Goal: Task Accomplishment & Management: Use online tool/utility

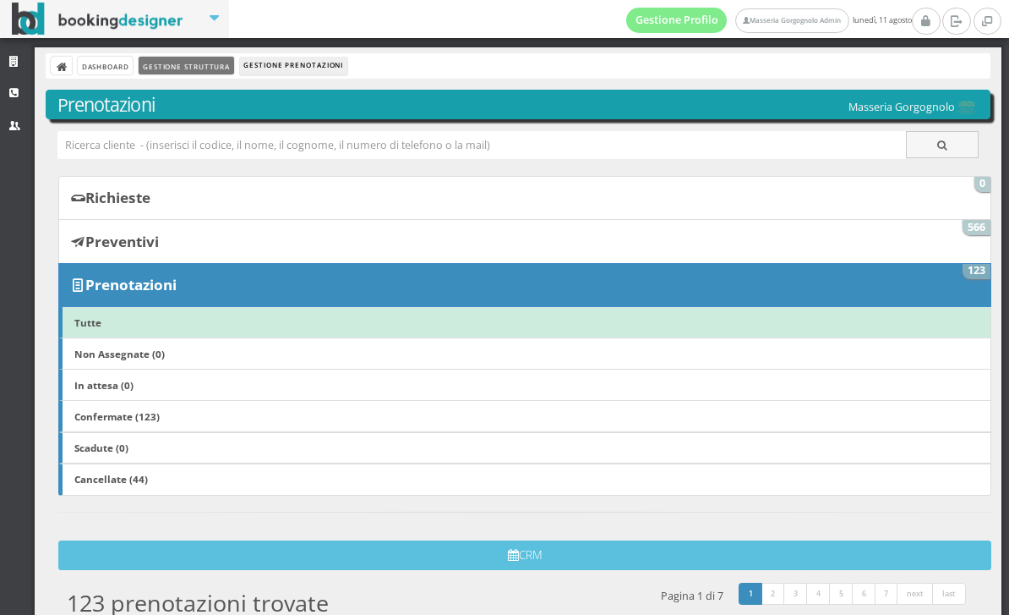
click at [215, 67] on link "Gestione Struttura" at bounding box center [186, 66] width 95 height 18
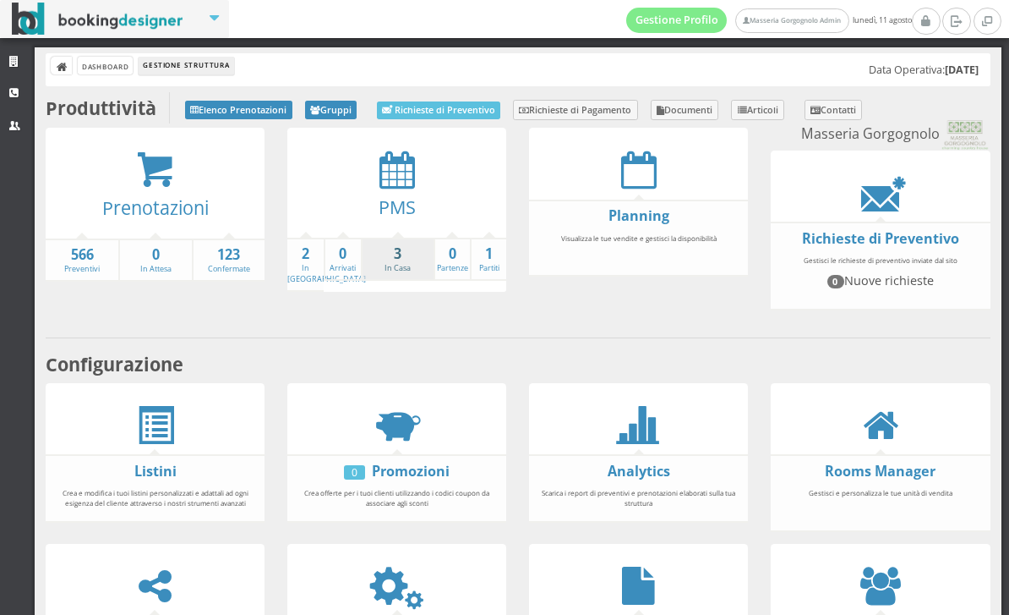
click at [395, 270] on link "3 In Casa" at bounding box center [398, 259] width 71 height 30
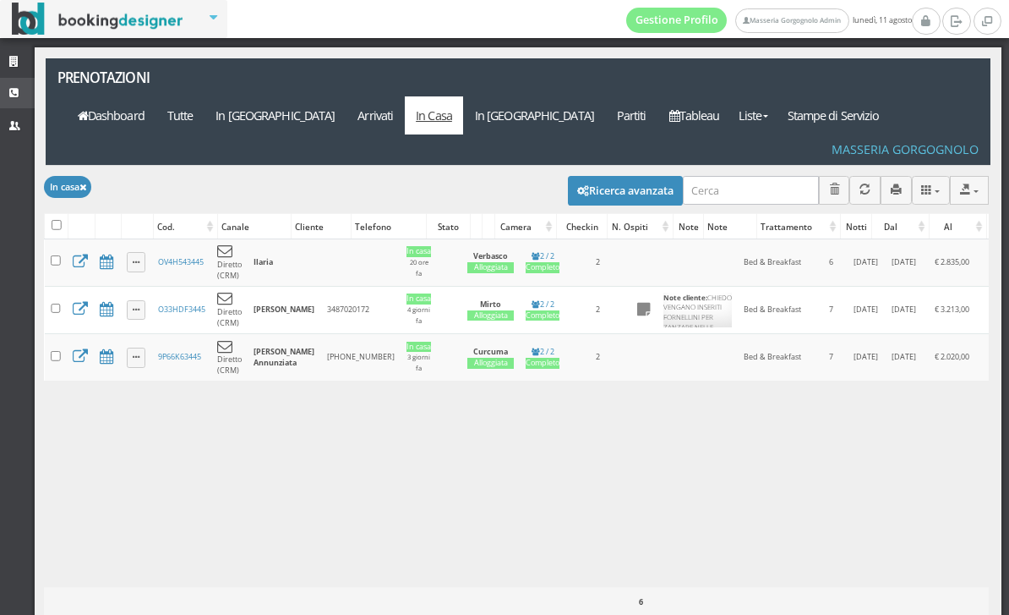
click at [19, 101] on link "CRM" at bounding box center [17, 93] width 35 height 30
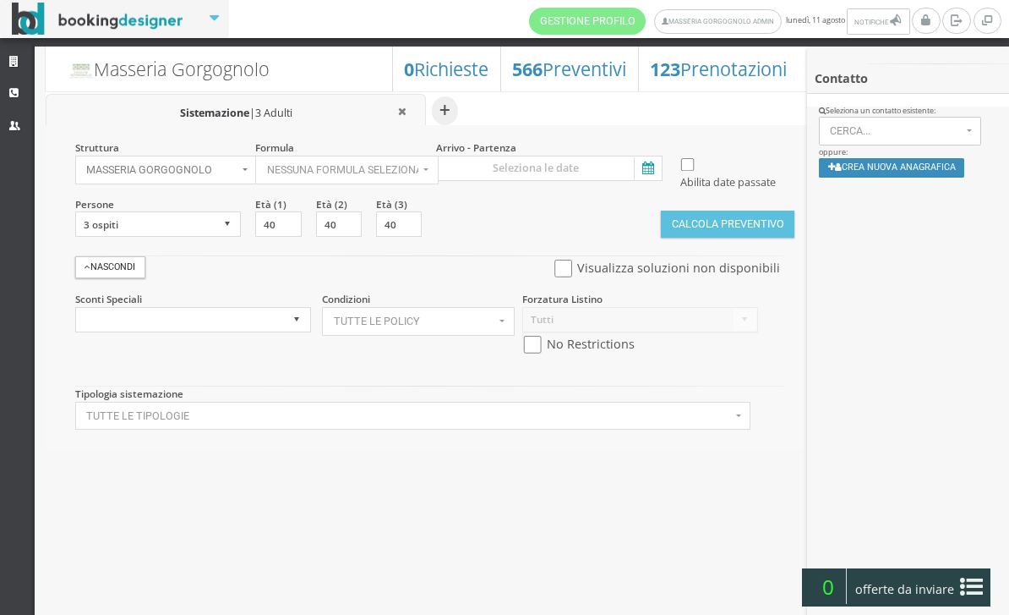
select select
click at [660, 179] on input at bounding box center [549, 168] width 227 height 25
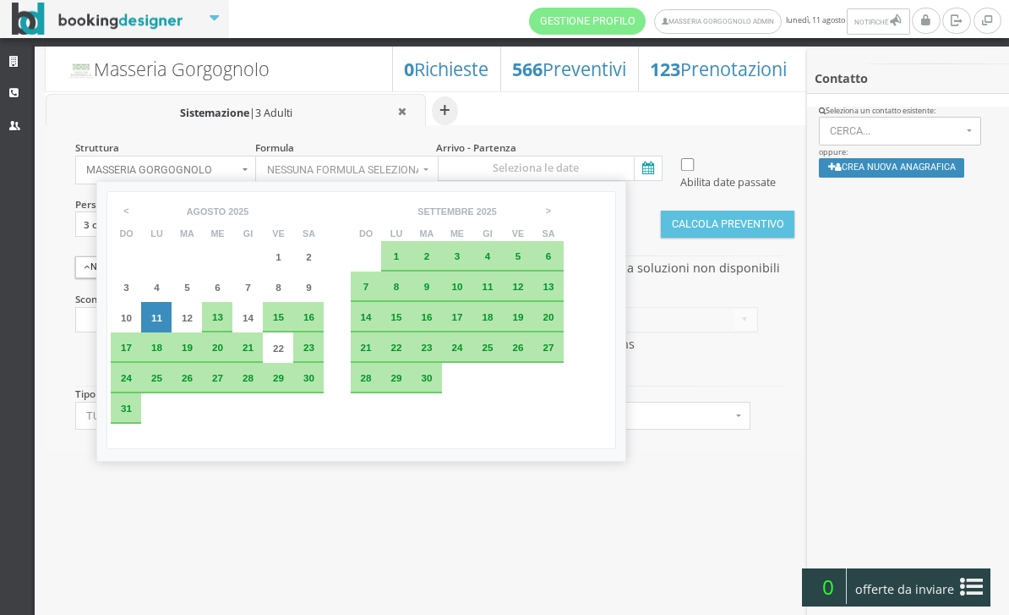
click at [162, 383] on span "25" at bounding box center [156, 377] width 11 height 11
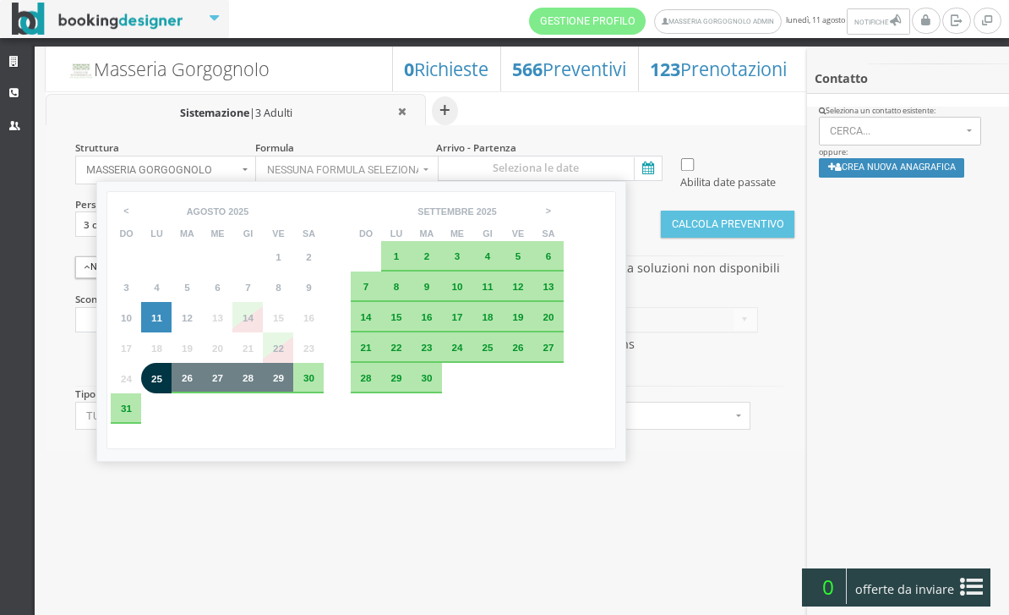
click at [287, 383] on div "29" at bounding box center [278, 378] width 19 height 10
type input "25 ago 2025 - 29 ago 2025"
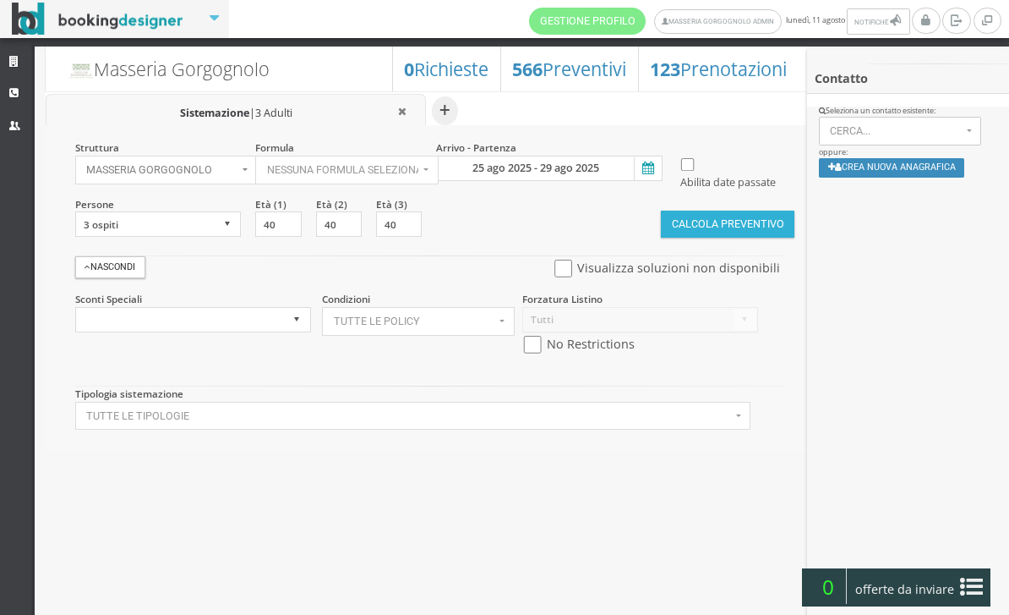
click at [739, 238] on button "Calcola Preventivo" at bounding box center [728, 223] width 134 height 27
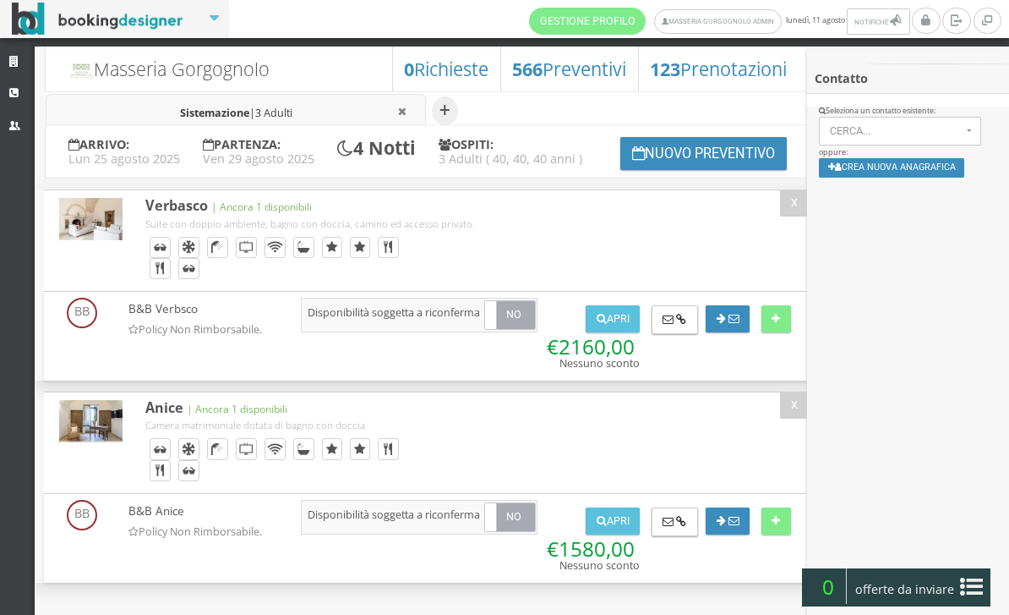
scroll to position [29, 0]
click at [696, 164] on button "Nuovo Preventivo" at bounding box center [703, 153] width 167 height 33
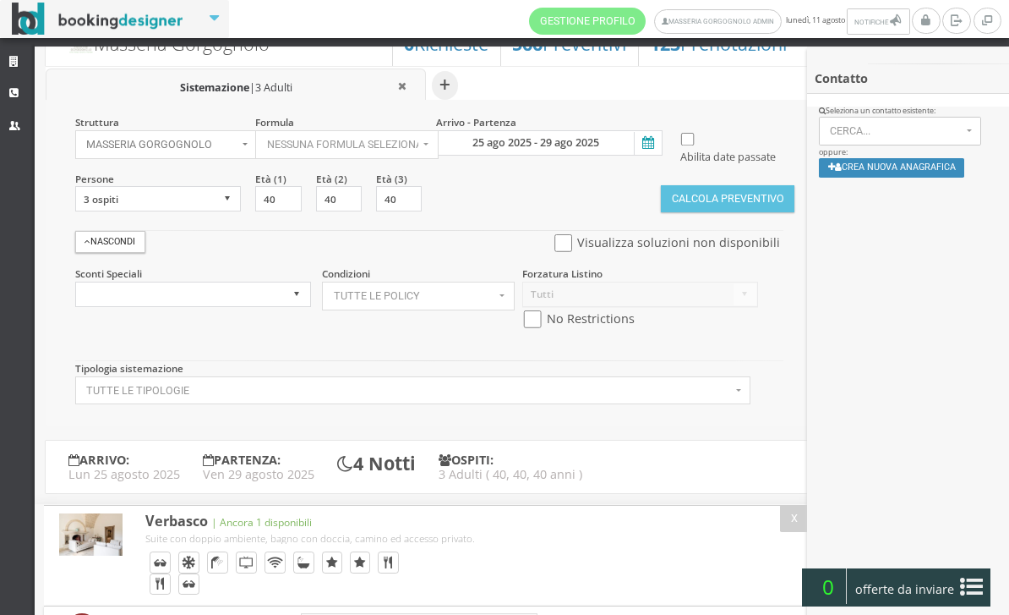
click at [653, 140] on icon at bounding box center [646, 143] width 25 height 23
click at [653, 140] on input "25 ago 2025 - 29 ago 2025" at bounding box center [549, 142] width 227 height 25
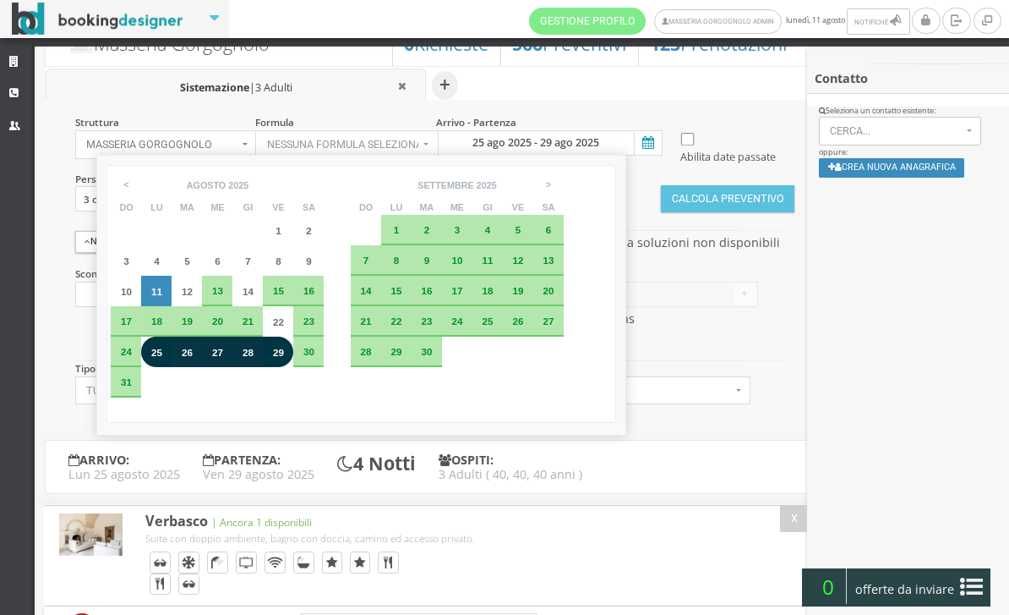
click at [161, 358] on span "25" at bounding box center [156, 352] width 11 height 11
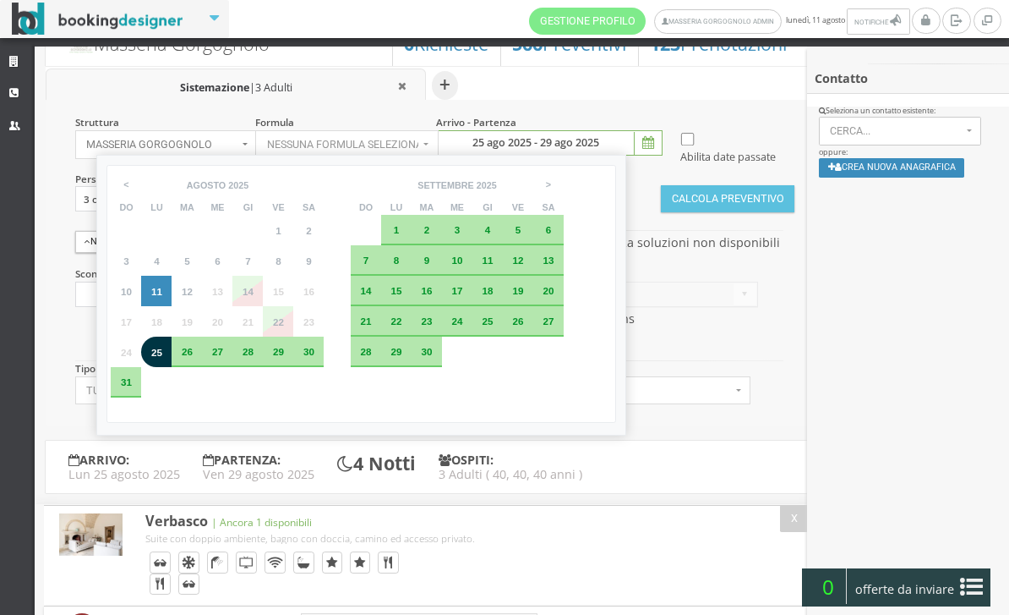
click at [318, 357] on div "30" at bounding box center [308, 352] width 19 height 10
type input "25 ago 2025 - 30 ago 2025"
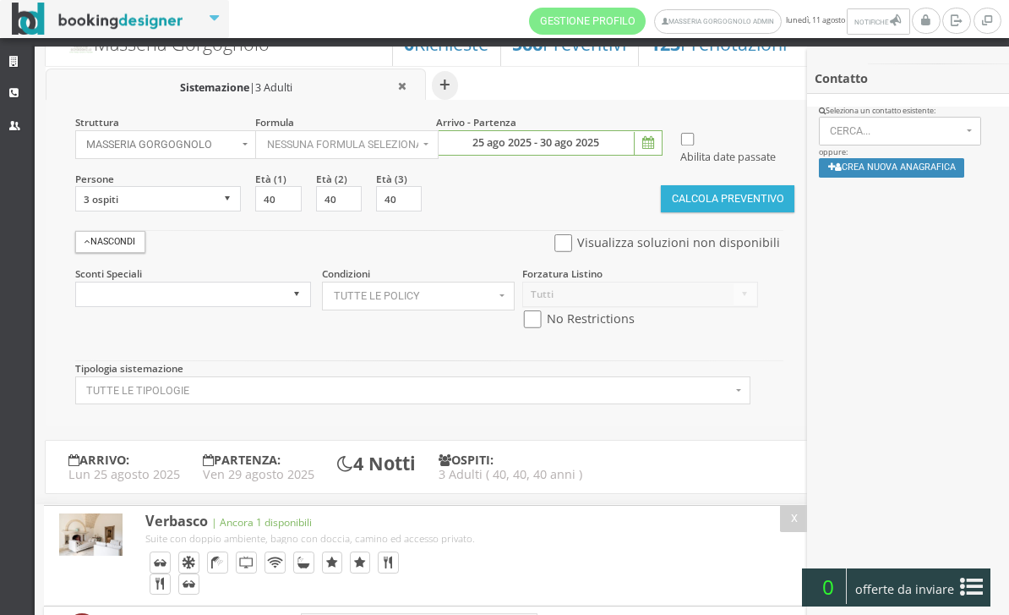
click at [730, 212] on button "Calcola Preventivo" at bounding box center [728, 198] width 134 height 27
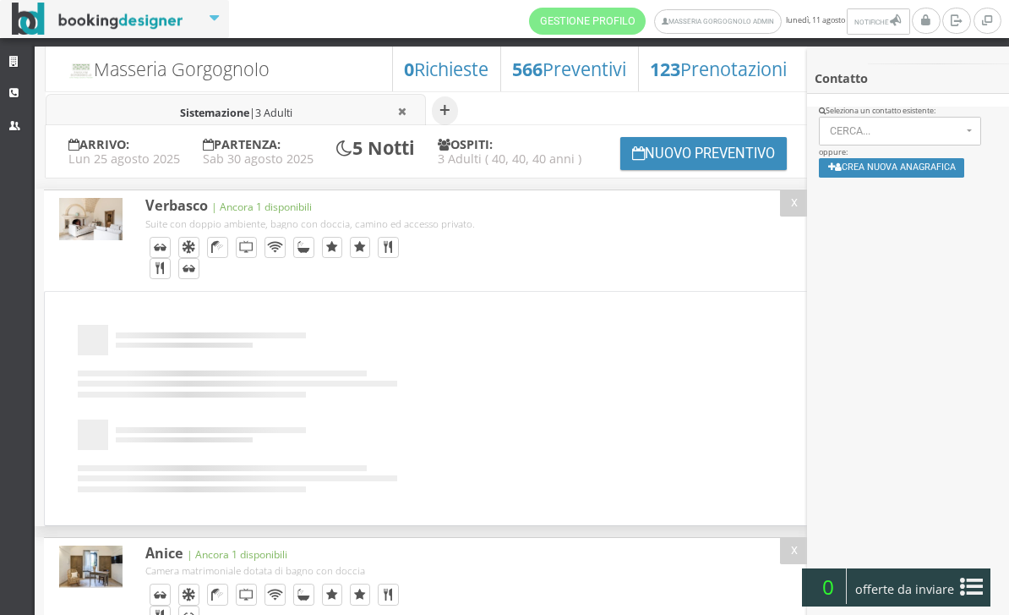
select select
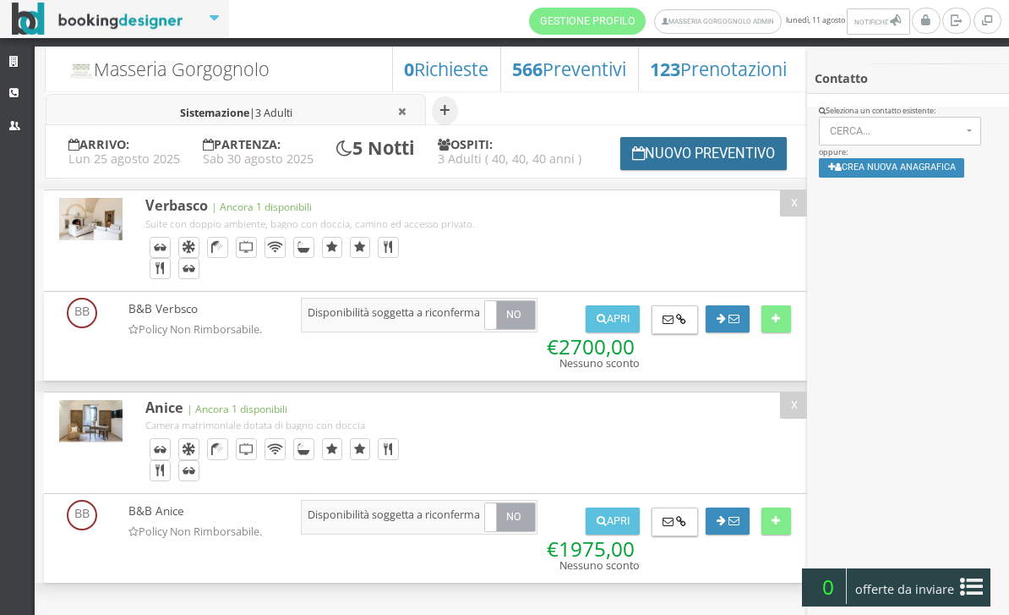
click at [670, 170] on button "Nuovo Preventivo" at bounding box center [703, 153] width 167 height 33
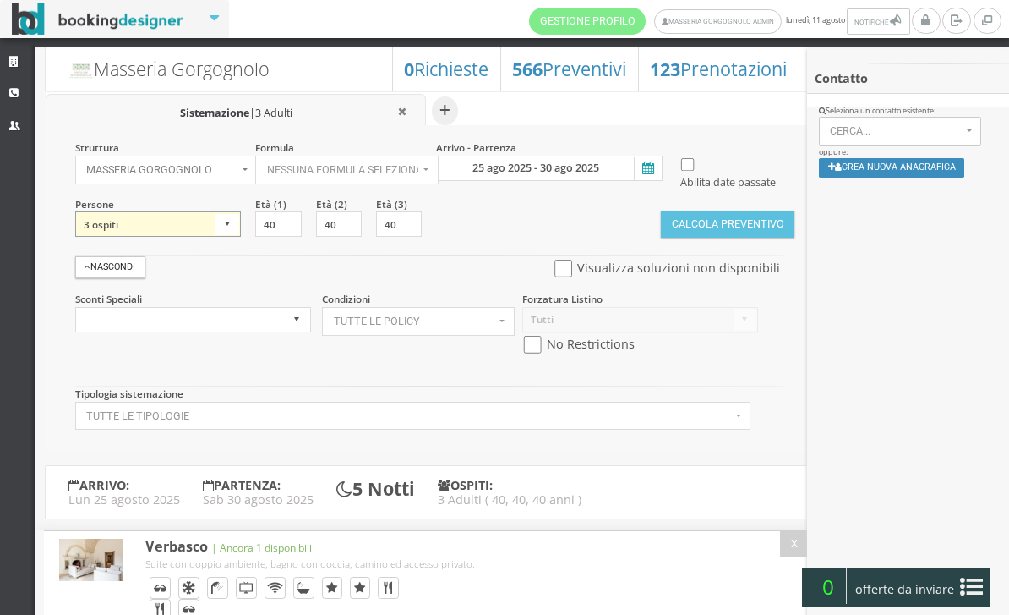
click at [201, 237] on select "1 ospite 2 ospiti 3 ospiti 4 ospiti 5 ospiti 6 ospiti 7 ospiti 8 ospiti 9 ospit…" at bounding box center [158, 223] width 167 height 25
select select "2"
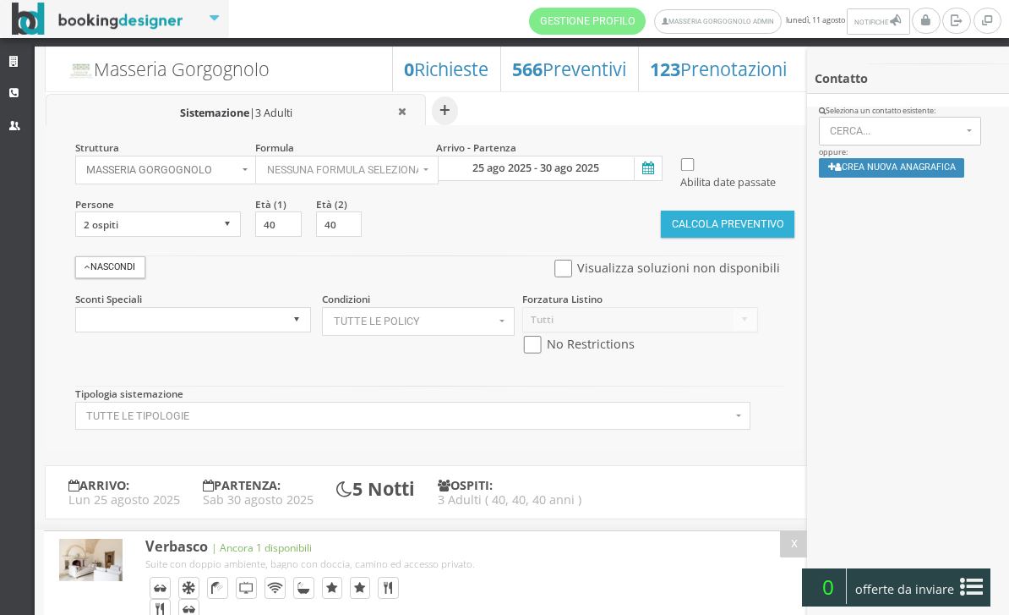
click at [712, 238] on button "Calcola Preventivo" at bounding box center [728, 223] width 134 height 27
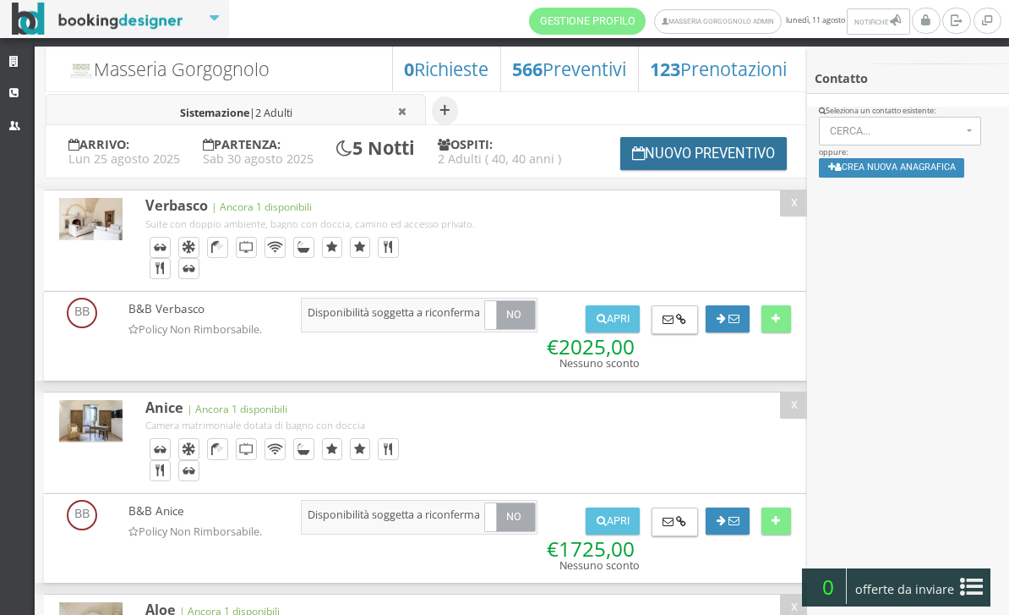
click at [678, 170] on button "Nuovo Preventivo" at bounding box center [703, 153] width 167 height 33
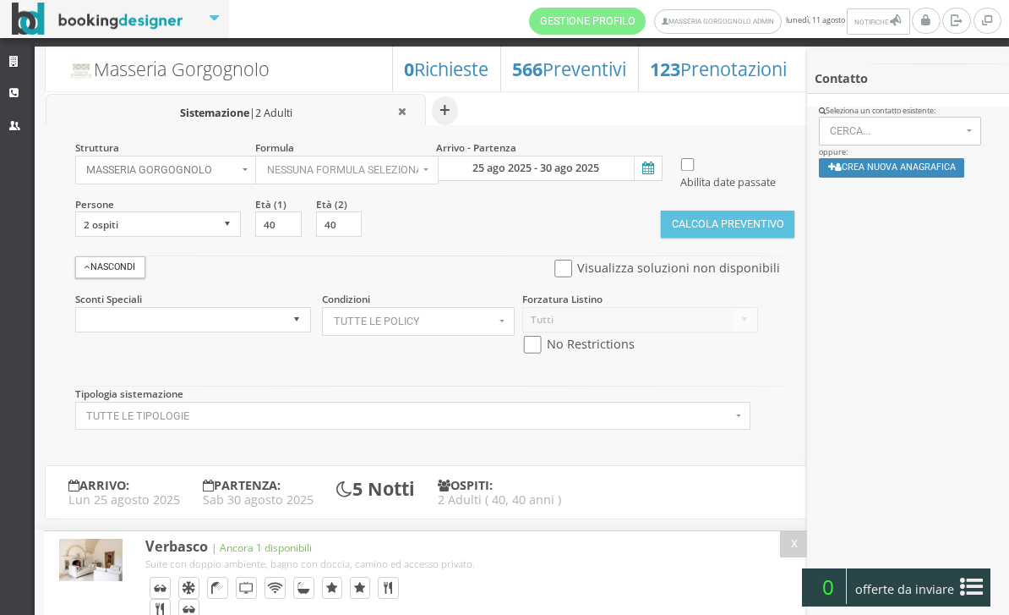
click at [647, 167] on icon at bounding box center [646, 168] width 25 height 23
click at [647, 167] on input "25 ago 2025 - 30 ago 2025" at bounding box center [549, 168] width 227 height 25
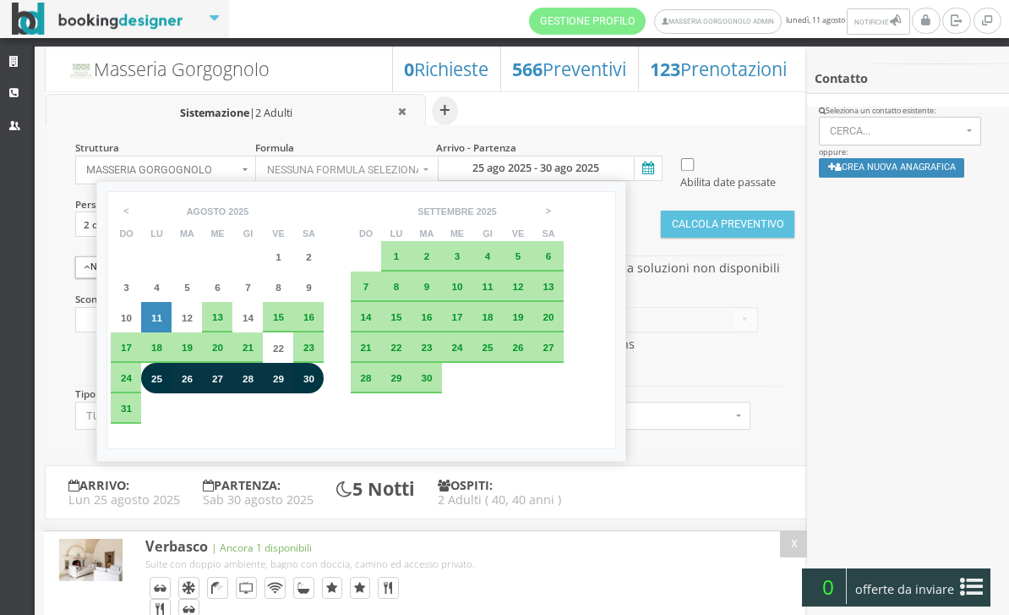
click at [162, 384] on span "25" at bounding box center [156, 378] width 11 height 11
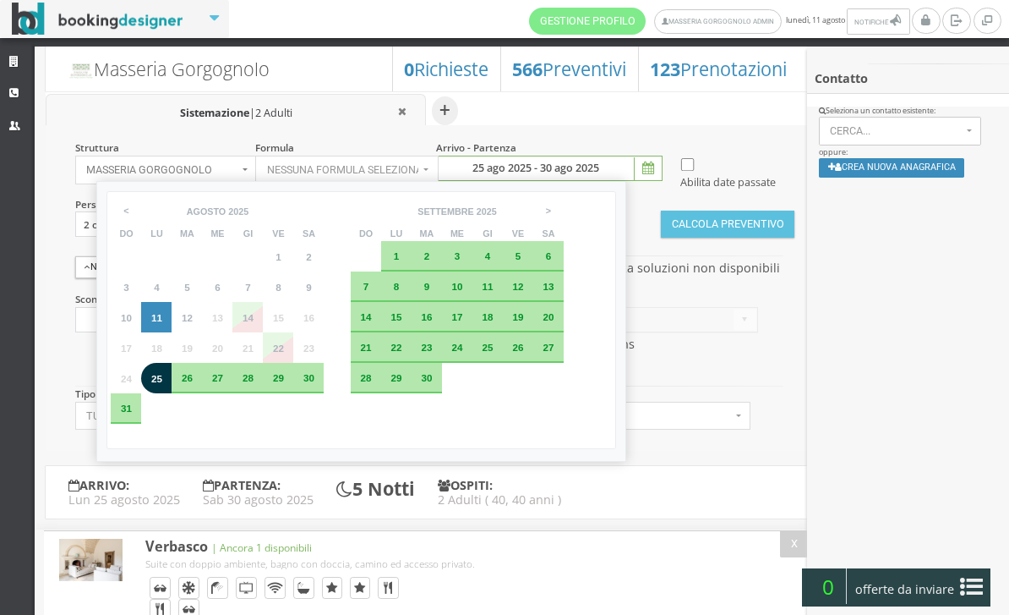
click at [284, 383] on span "29" at bounding box center [278, 377] width 11 height 11
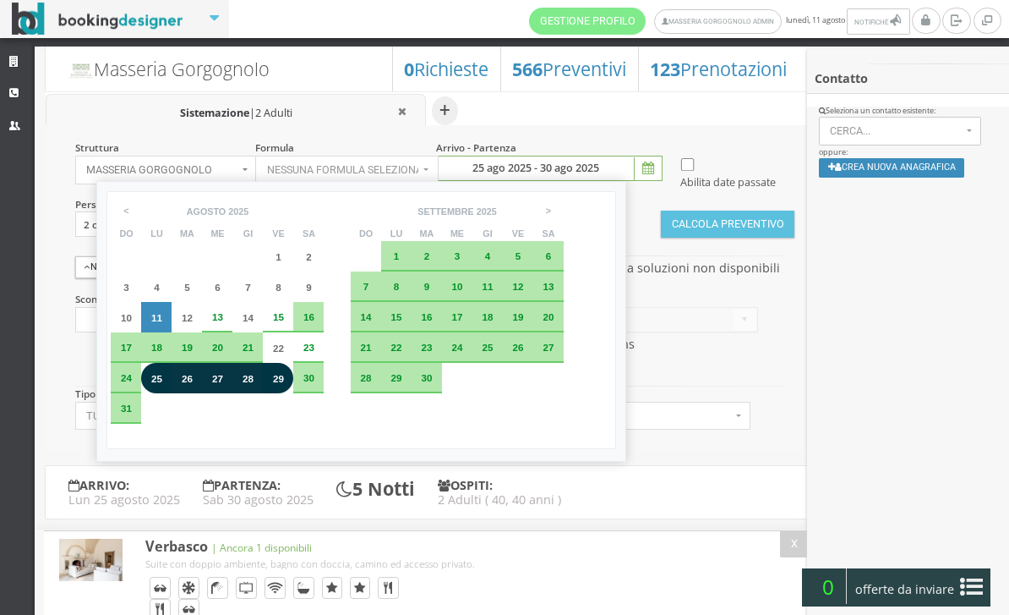
type input "25 ago 2025 - 29 ago 2025"
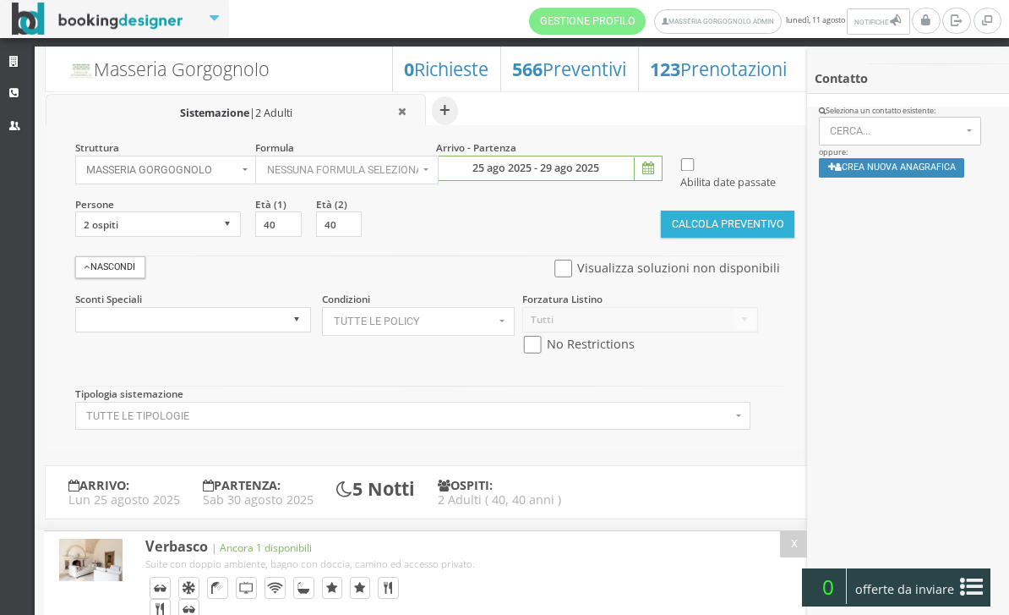
click at [735, 238] on button "Calcola Preventivo" at bounding box center [728, 223] width 134 height 27
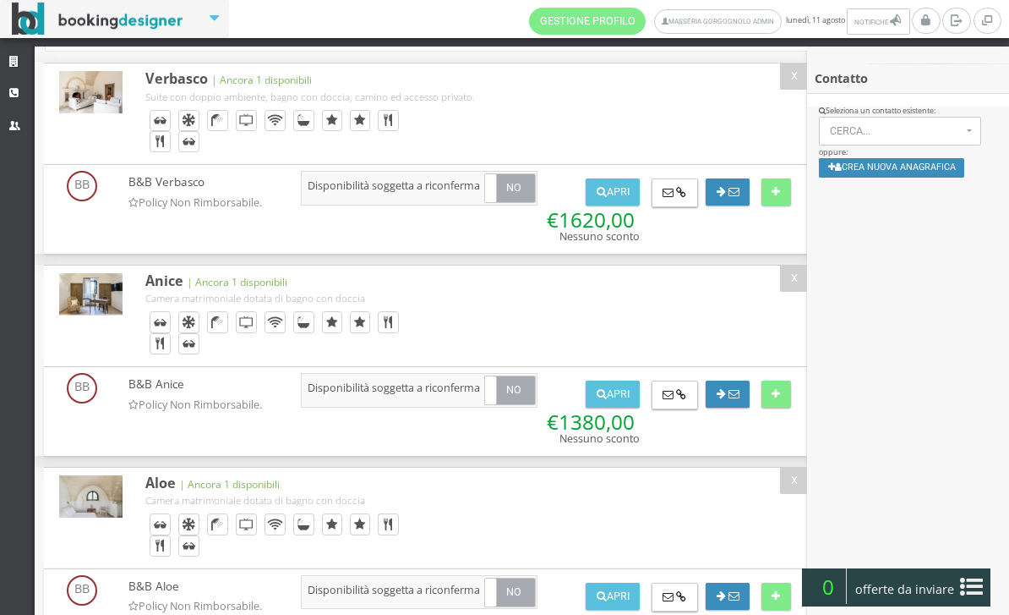
scroll to position [221, 0]
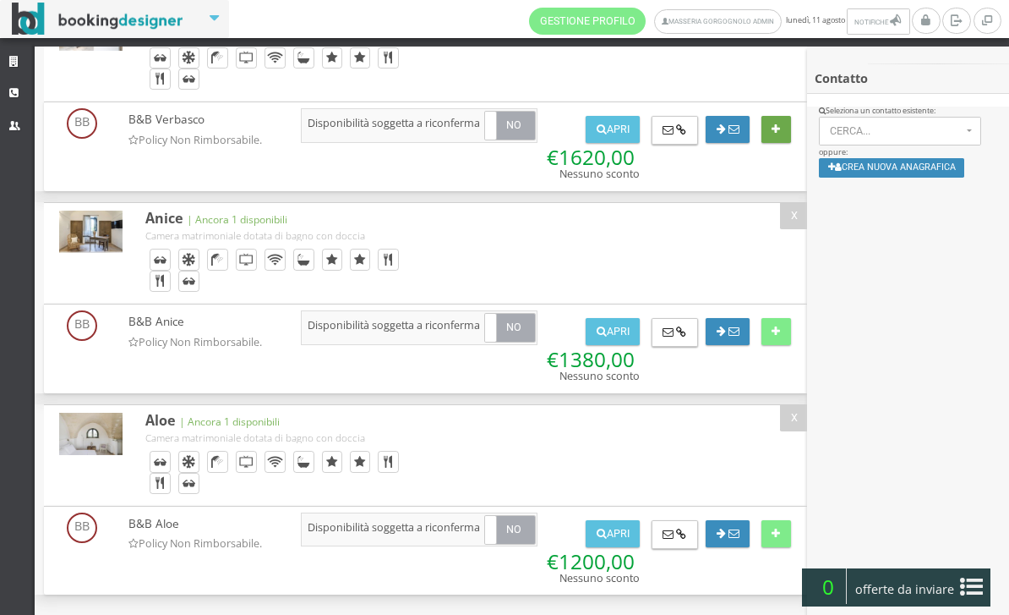
click at [783, 143] on button at bounding box center [777, 129] width 30 height 27
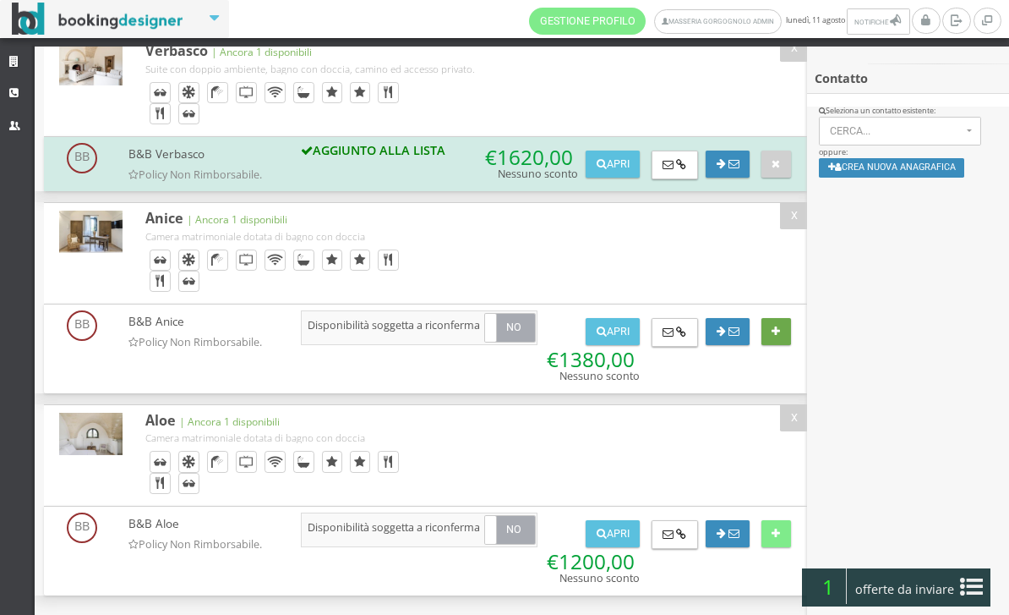
click at [779, 345] on button at bounding box center [777, 331] width 30 height 27
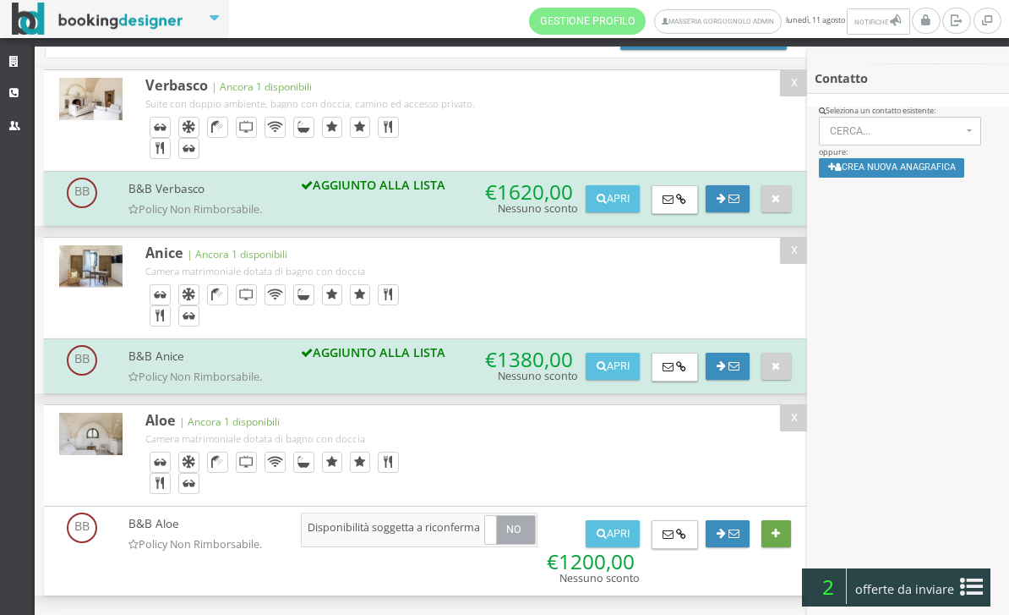
click at [773, 528] on icon at bounding box center [776, 533] width 8 height 11
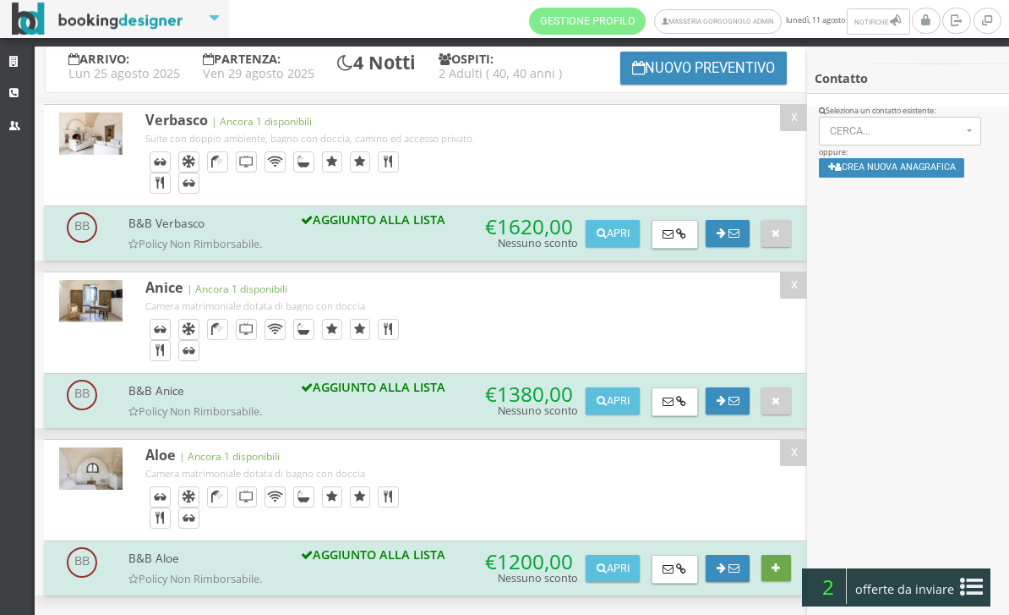
scroll to position [205, 0]
click at [929, 175] on button "Crea nuova anagrafica" at bounding box center [892, 167] width 146 height 19
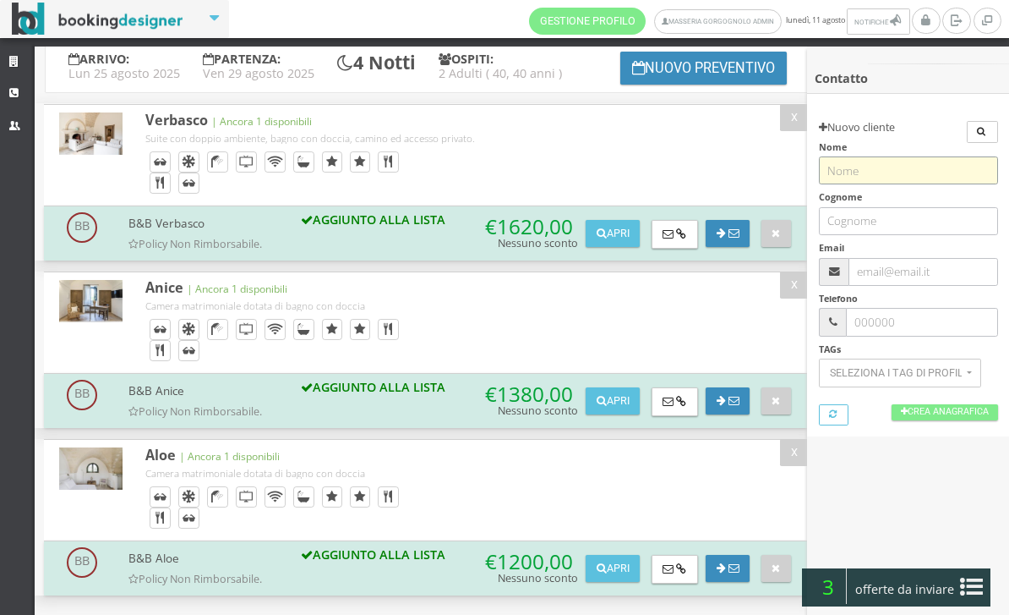
click at [900, 182] on input "text" at bounding box center [908, 170] width 179 height 28
type input "[PERSON_NAME]"
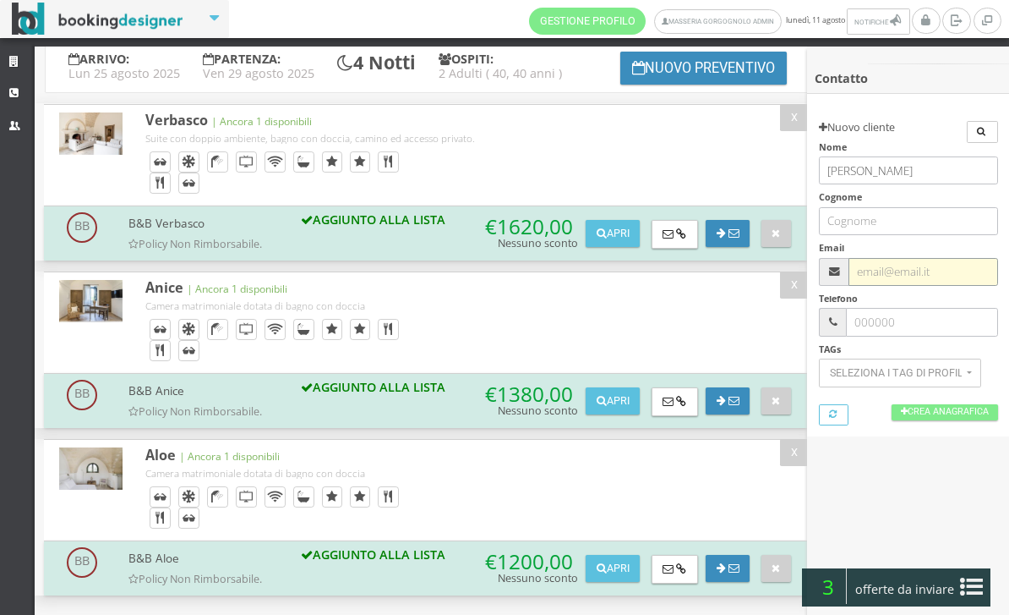
click at [921, 274] on input "text" at bounding box center [923, 272] width 149 height 28
paste input "[EMAIL_ADDRESS][PERSON_NAME][DOMAIN_NAME]"
type input "[EMAIL_ADDRESS][PERSON_NAME][DOMAIN_NAME]"
click at [961, 415] on link "Crea Anagrafica" at bounding box center [945, 412] width 107 height 16
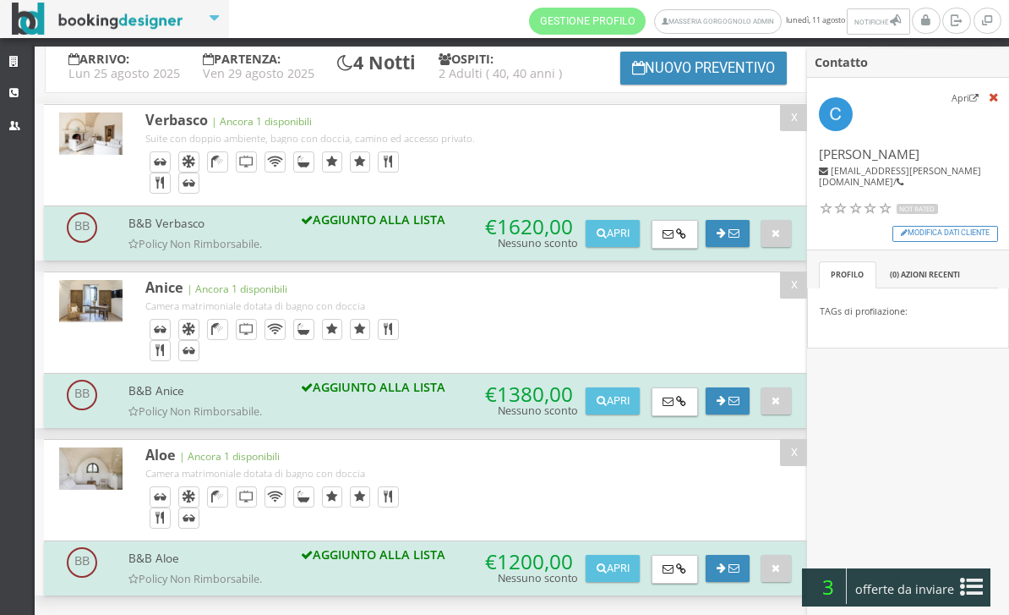
scroll to position [18, 0]
click at [967, 586] on icon at bounding box center [971, 586] width 23 height 27
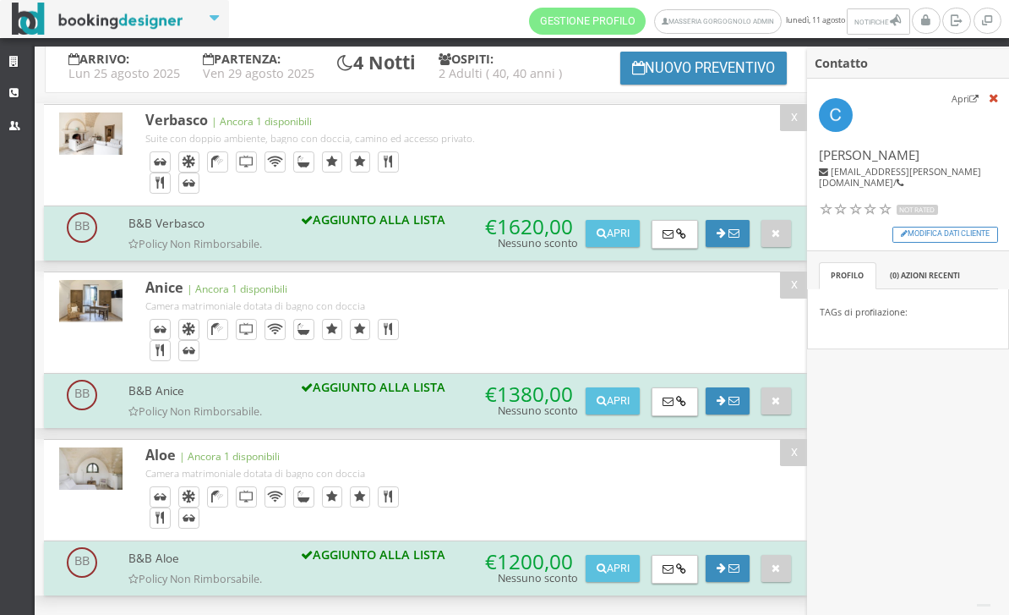
scroll to position [0, 0]
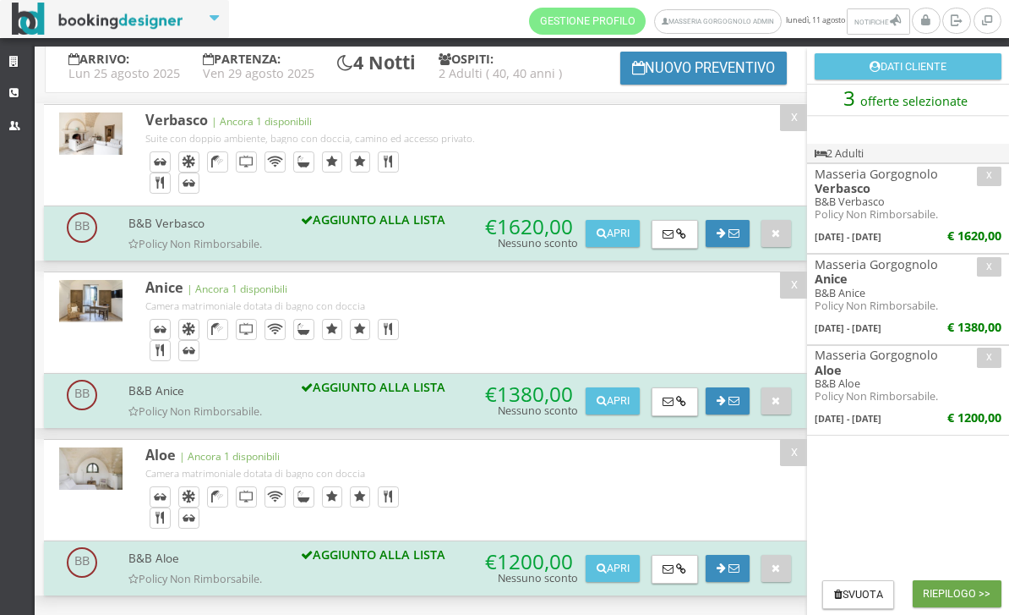
click at [941, 591] on button "Riepilogo >>" at bounding box center [957, 593] width 89 height 27
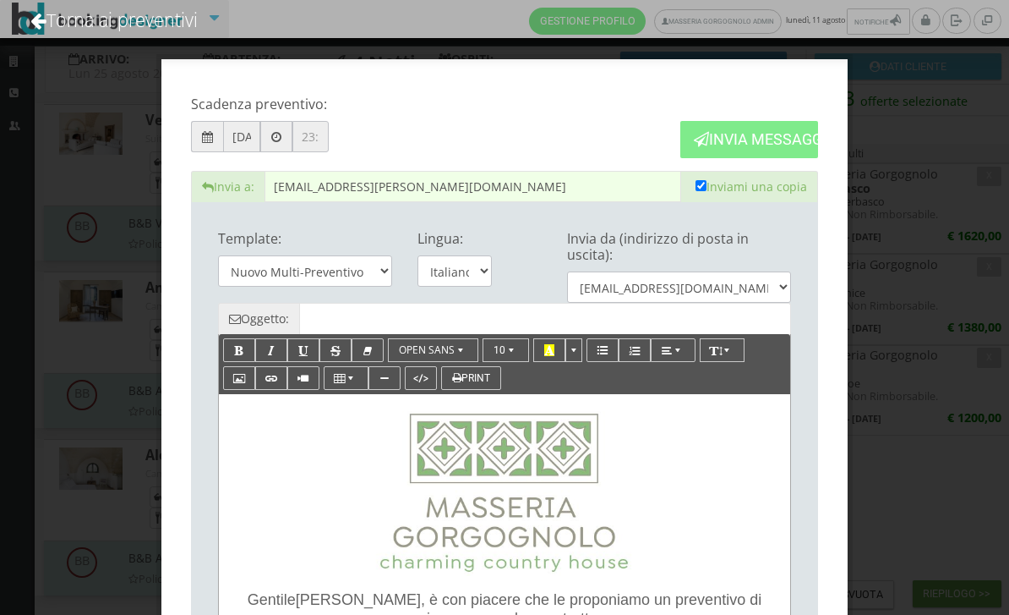
type input "Masseria Gorgognolo: Preventivo - [PERSON_NAME]"
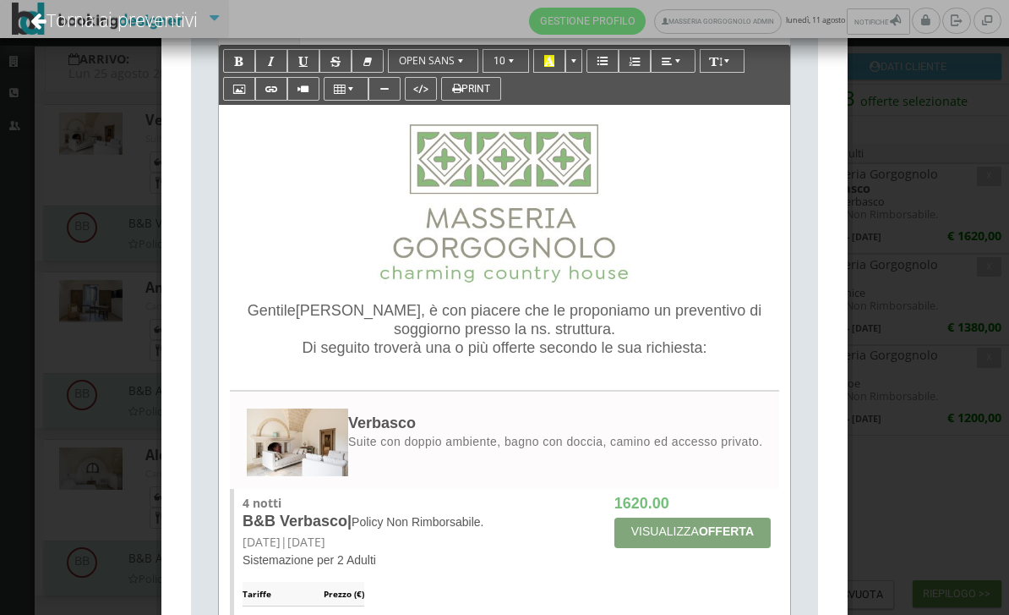
scroll to position [352, 0]
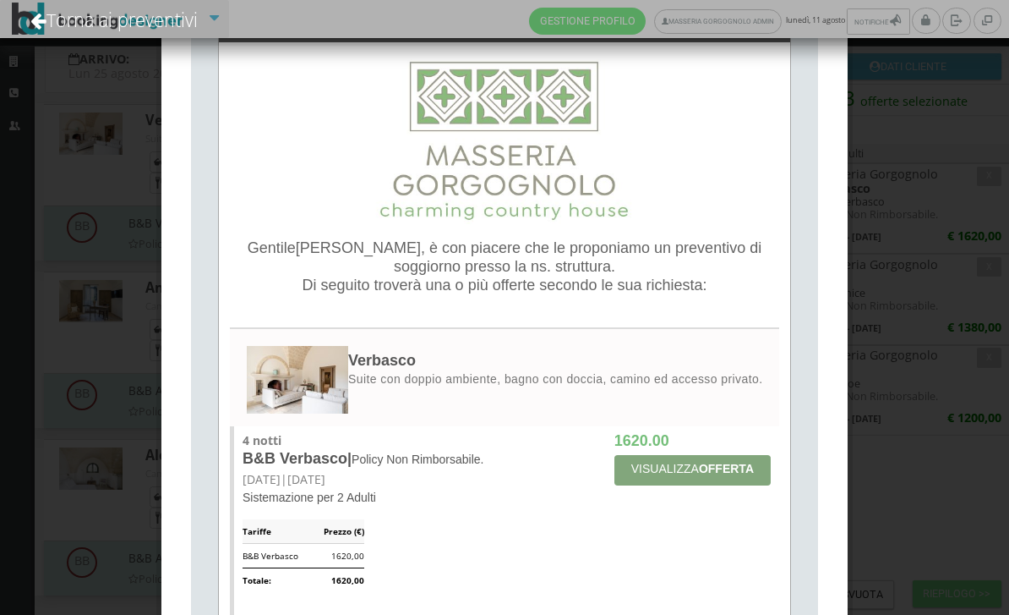
click at [637, 272] on p "[PERSON_NAME] , è con piacere che le proponiamo un preventivo di soggiorno pres…" at bounding box center [505, 267] width 538 height 56
click at [303, 283] on span "Di seguito troverà una o più offerte secondo le sua richiesta:" at bounding box center [505, 284] width 405 height 17
click at [655, 267] on p "[PERSON_NAME] , è con piacere che le proponiamo un preventivo di soggiorno pres…" at bounding box center [505, 267] width 538 height 56
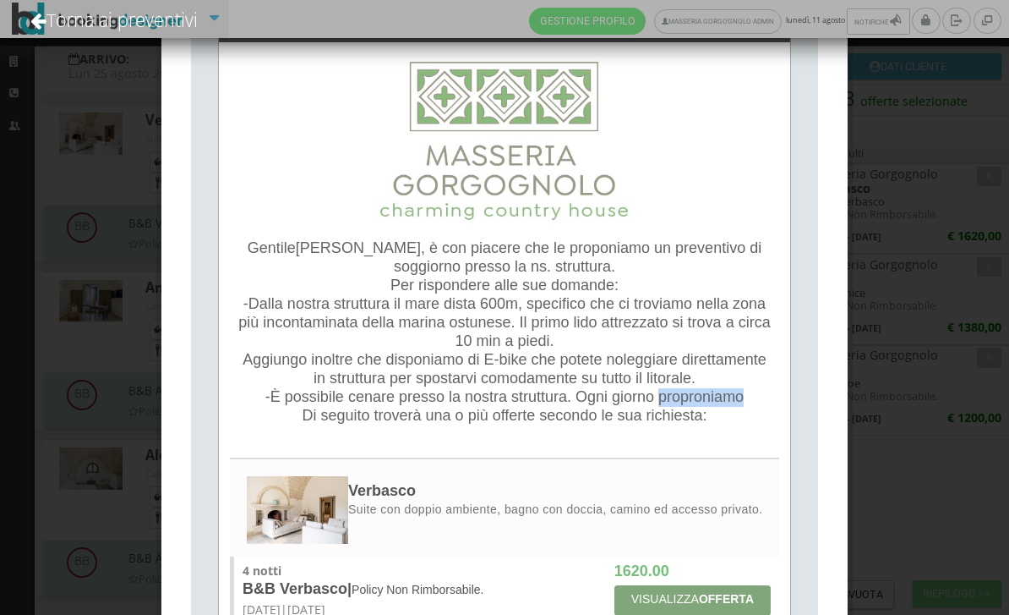
click at [503, 405] on span "-È possibile cenare presso la nostra struttura. Ogni giorno proproniamo" at bounding box center [504, 396] width 478 height 17
click at [622, 425] on p "-È possibile cenare presso la nostra struttura. Ogni giorno proproniamo Di segu…" at bounding box center [505, 406] width 538 height 37
click at [512, 423] on span "Di seguito troverà una o più offerte secondo le sua richiesta:" at bounding box center [505, 415] width 405 height 17
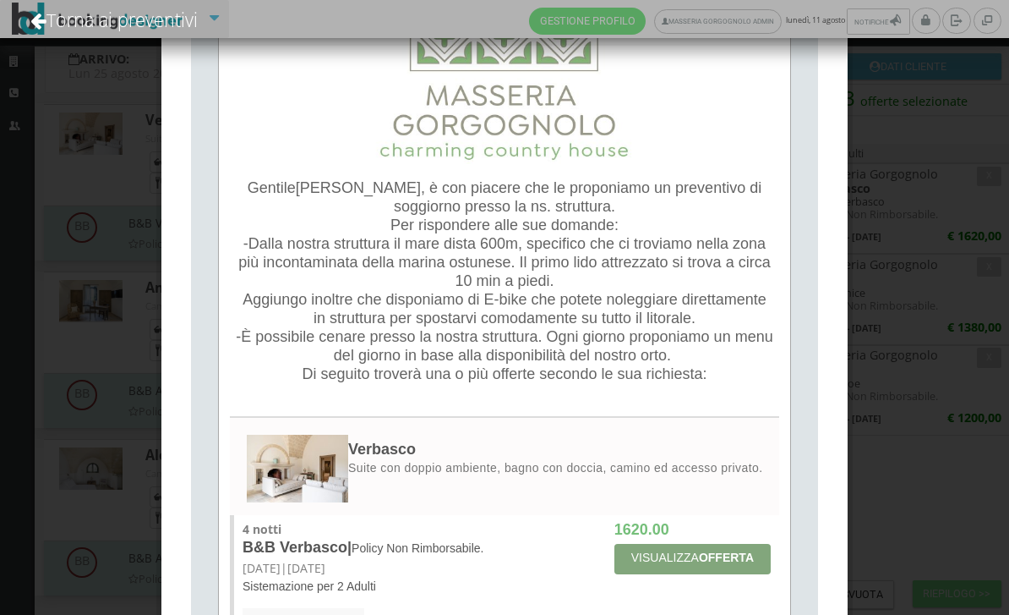
scroll to position [426, 0]
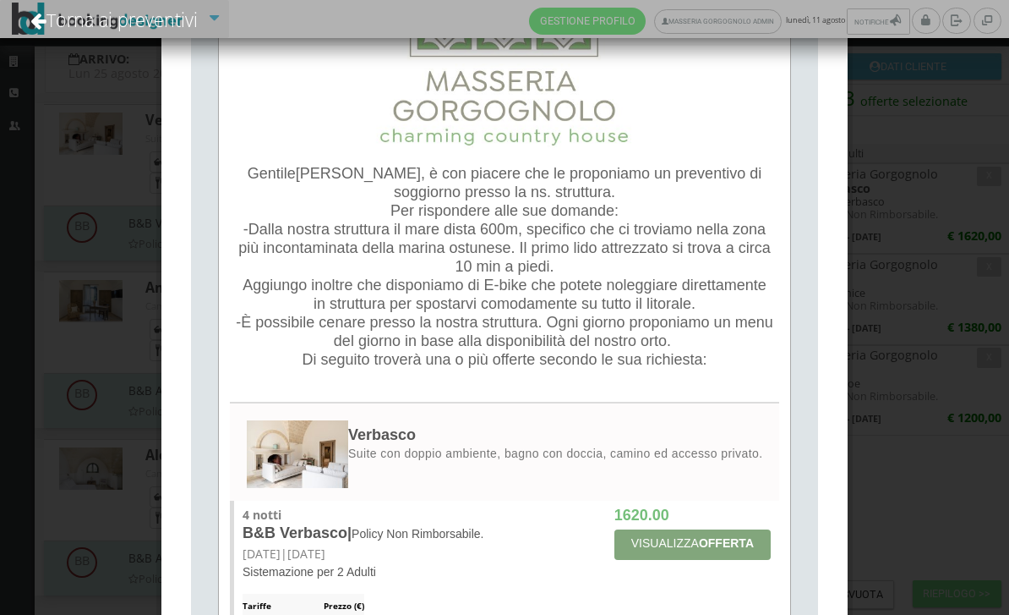
click at [237, 179] on p "[PERSON_NAME] , è con piacere che le proponiamo un preventivo di soggiorno pres…" at bounding box center [505, 183] width 538 height 37
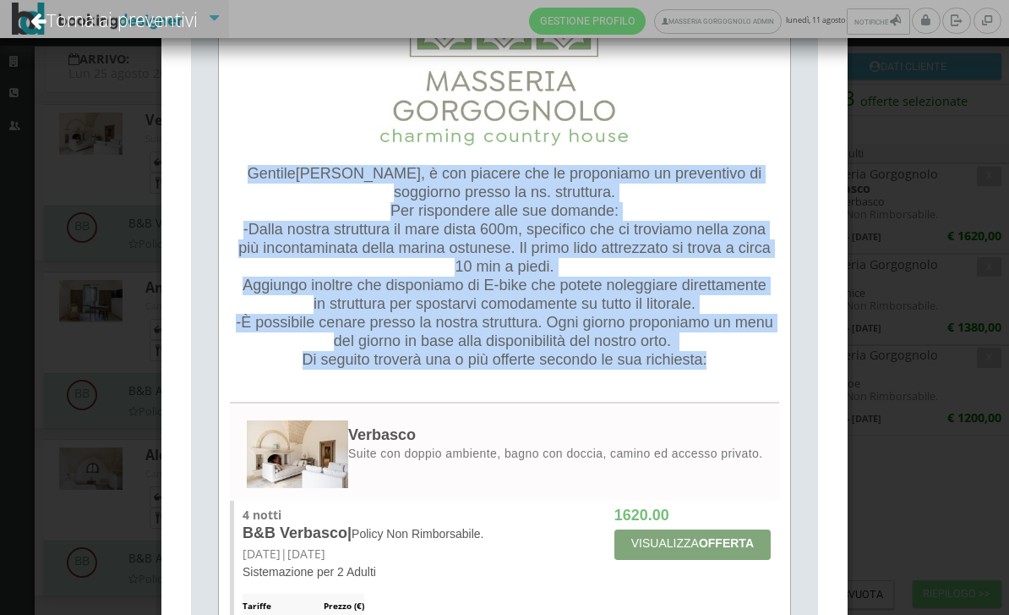
copy div "[PERSON_NAME] , è con piacere che le proponiamo un preventivo di soggiorno pres…"
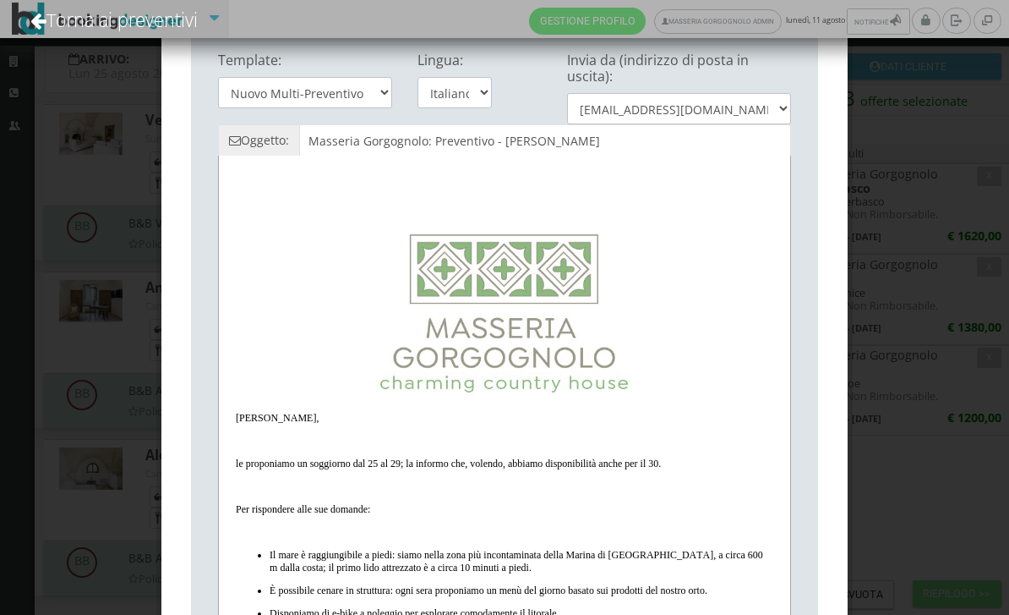
scroll to position [192, 0]
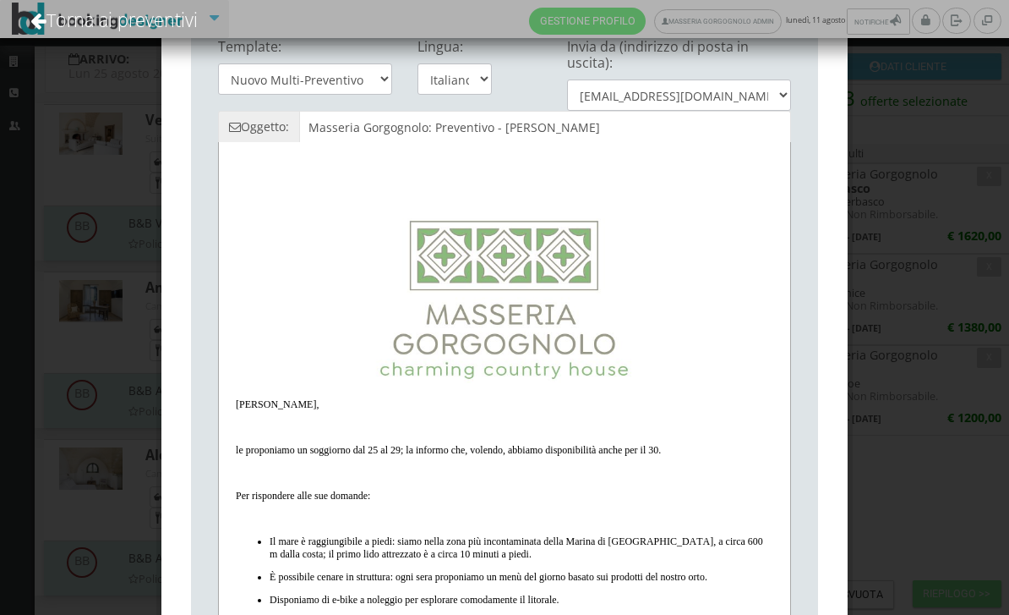
click at [535, 459] on div "[PERSON_NAME], le proponiamo un soggiorno dal 25 al 29; la informo che, volendo…" at bounding box center [505, 549] width 538 height 302
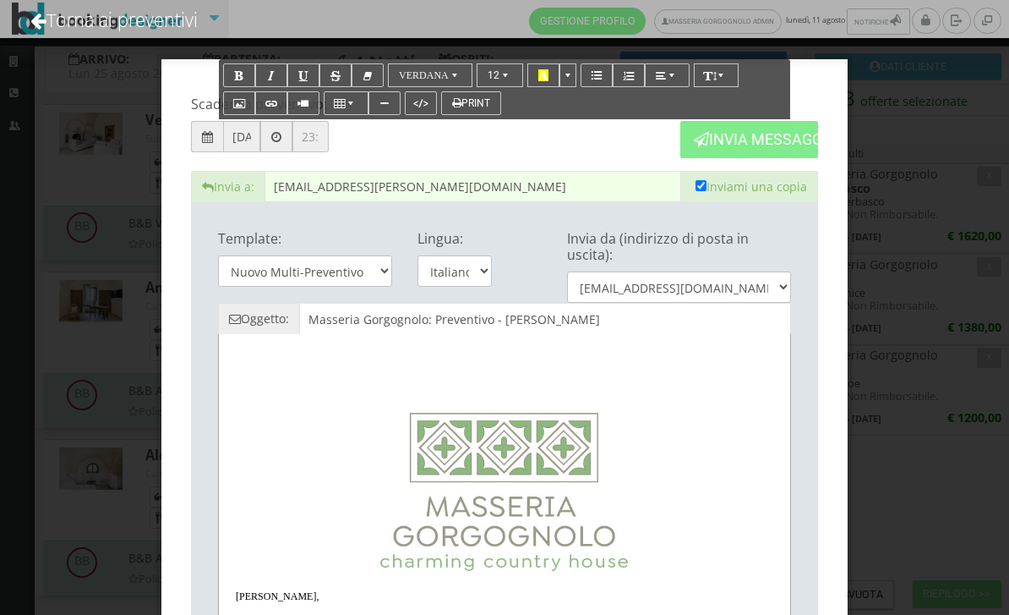
scroll to position [0, 0]
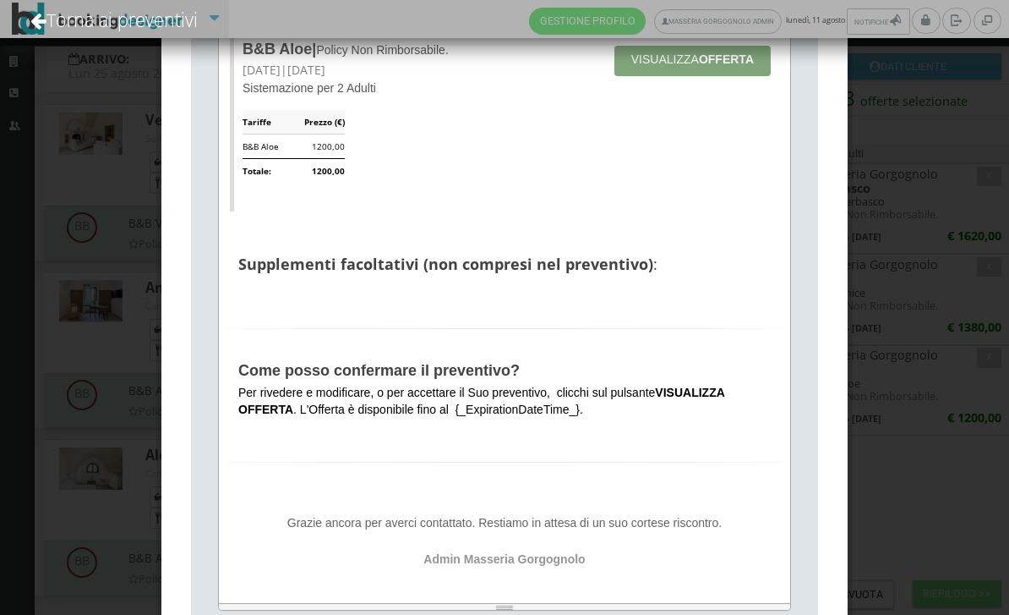
click at [560, 411] on span "Per rivedere e modificare, o per accettare il Suo preventivo, clicchi sul pulsa…" at bounding box center [481, 400] width 486 height 30
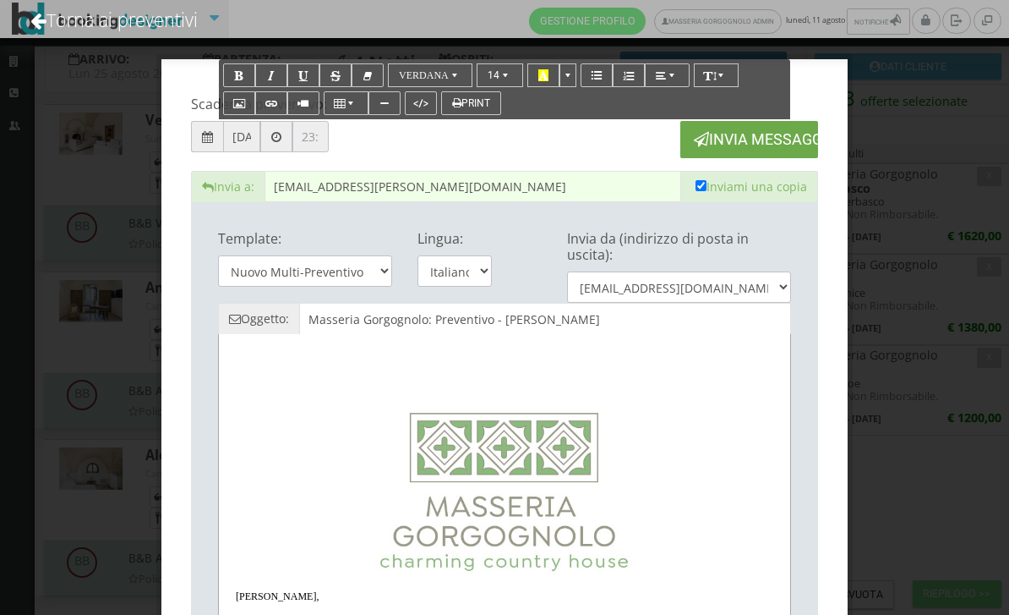
click at [761, 138] on button "Invia Messaggio" at bounding box center [749, 139] width 138 height 36
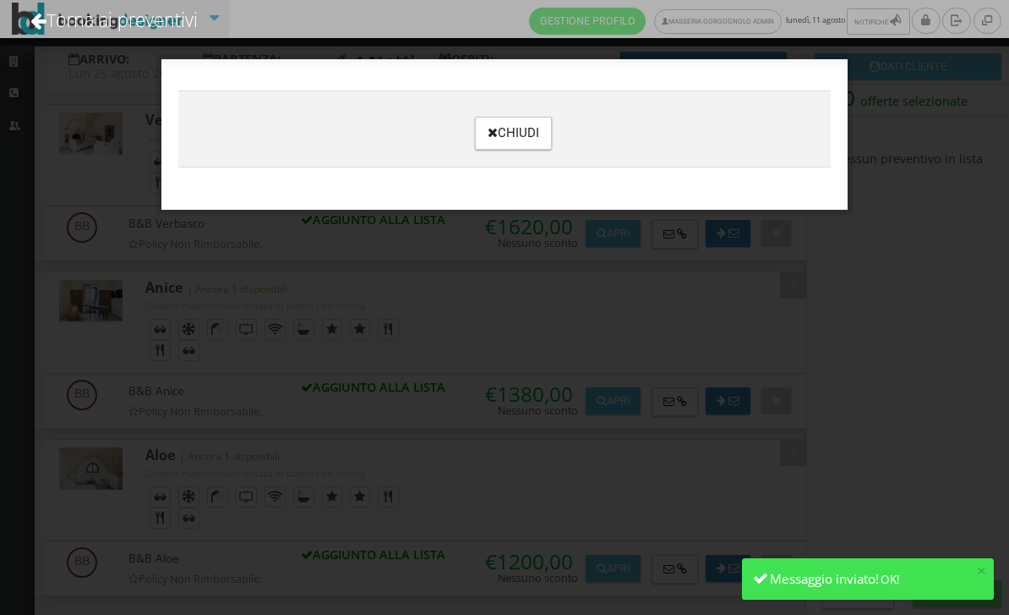
scroll to position [131, 0]
